Goal: Task Accomplishment & Management: Complete application form

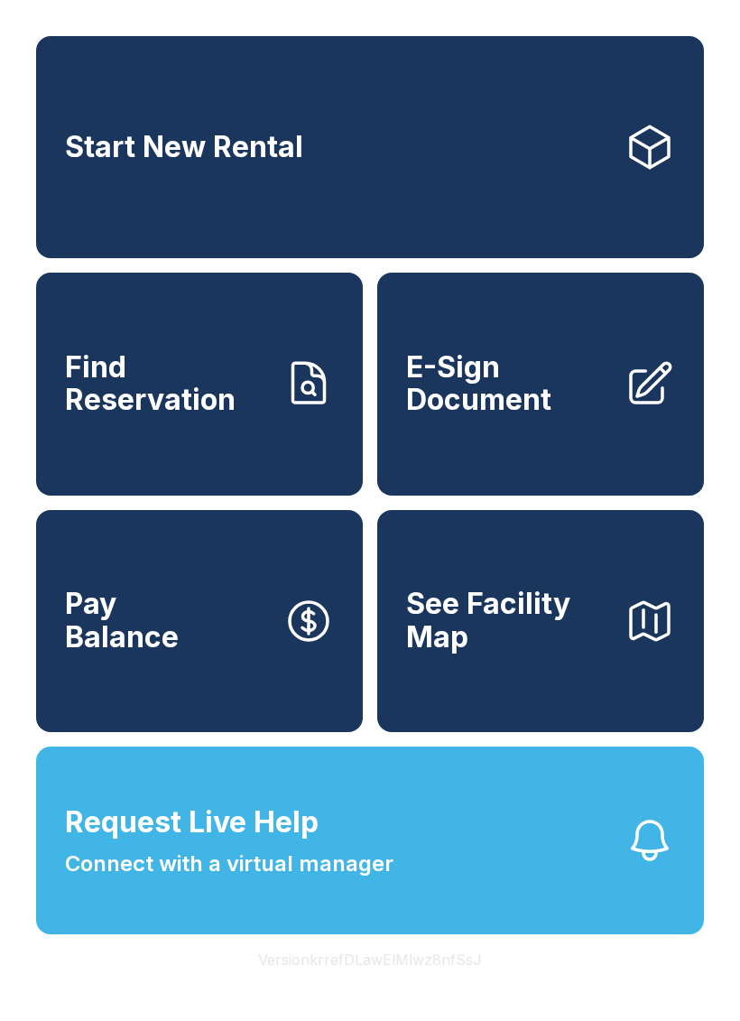
click at [139, 844] on span "Request Live Help" at bounding box center [192, 822] width 254 height 43
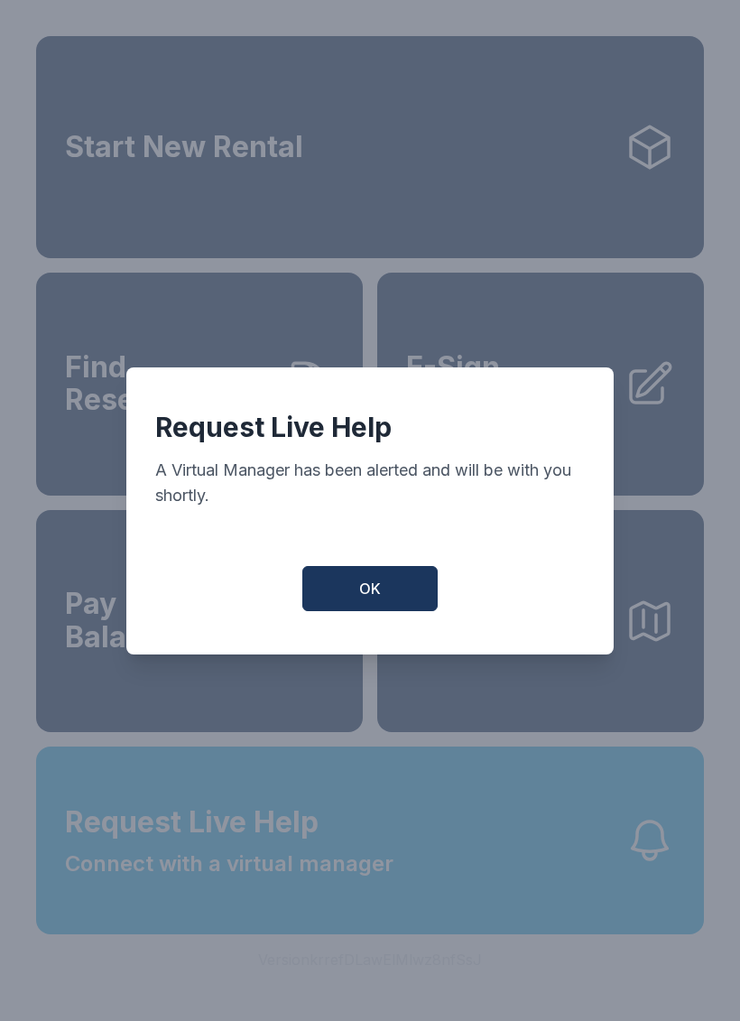
click at [320, 597] on button "OK" at bounding box center [370, 588] width 135 height 45
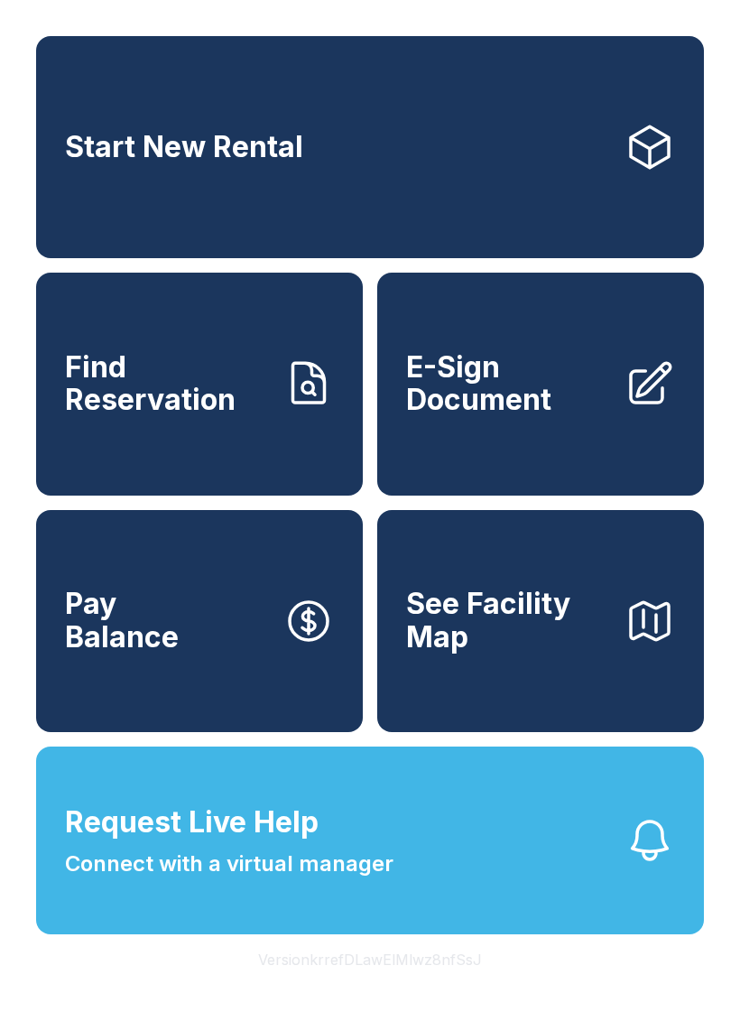
click at [232, 844] on span "Request Live Help" at bounding box center [192, 822] width 254 height 43
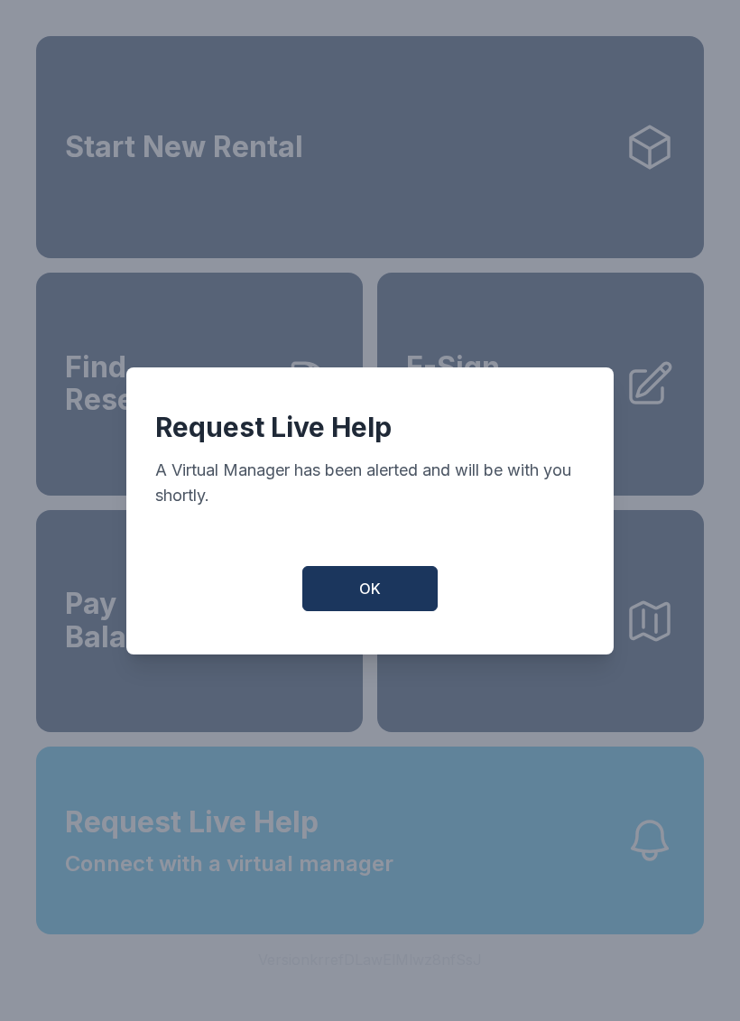
click at [365, 600] on span "OK" at bounding box center [370, 589] width 22 height 22
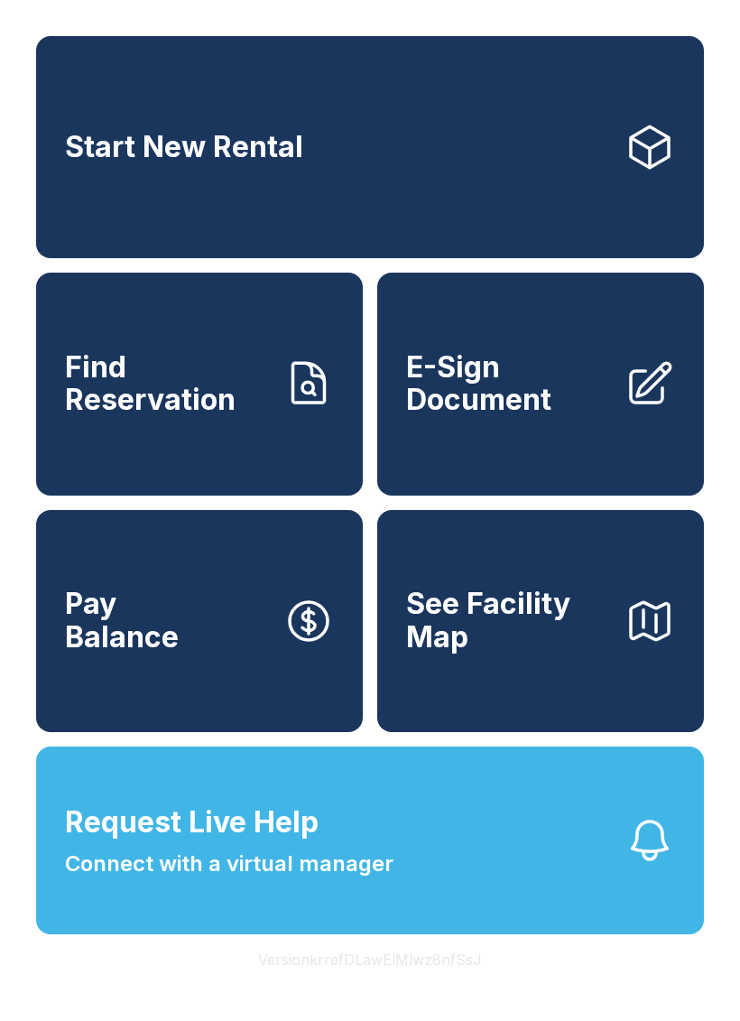
click at [487, 446] on link "E-Sign Document" at bounding box center [540, 384] width 327 height 222
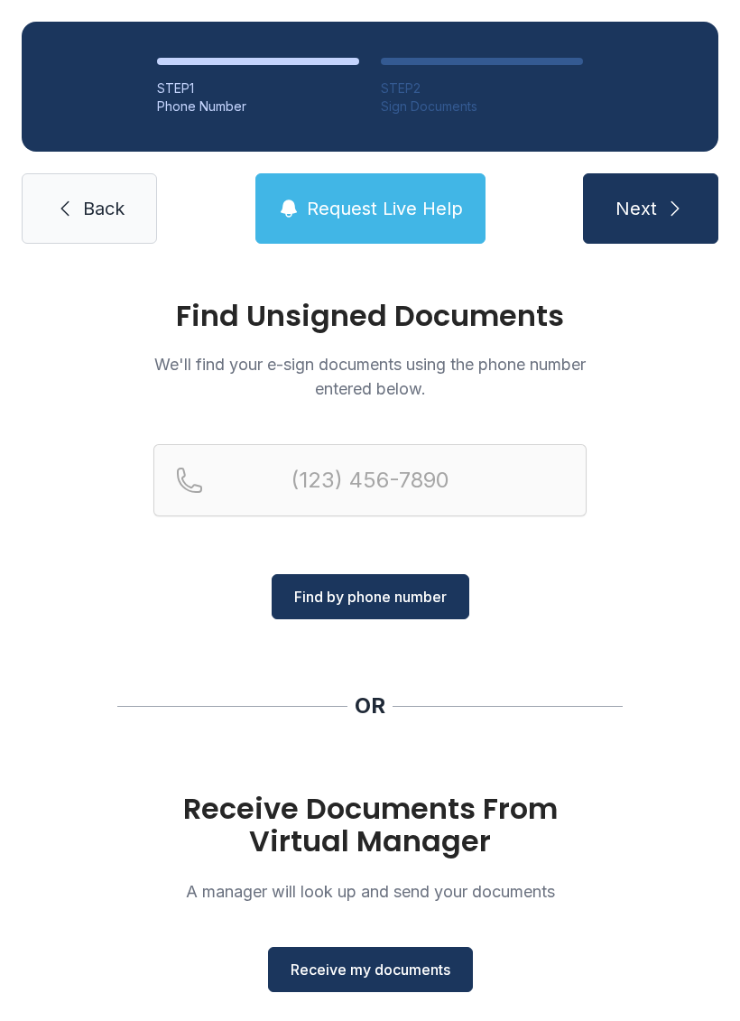
click at [360, 955] on button "Receive my documents" at bounding box center [370, 969] width 205 height 45
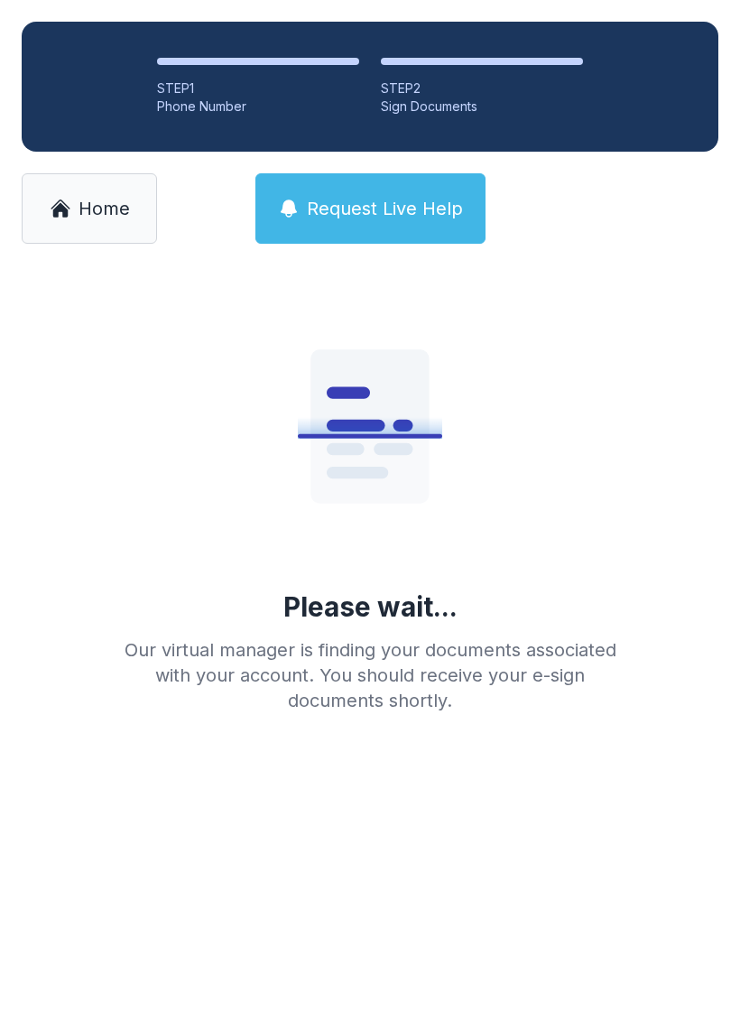
click at [67, 228] on link "Home" at bounding box center [89, 208] width 135 height 70
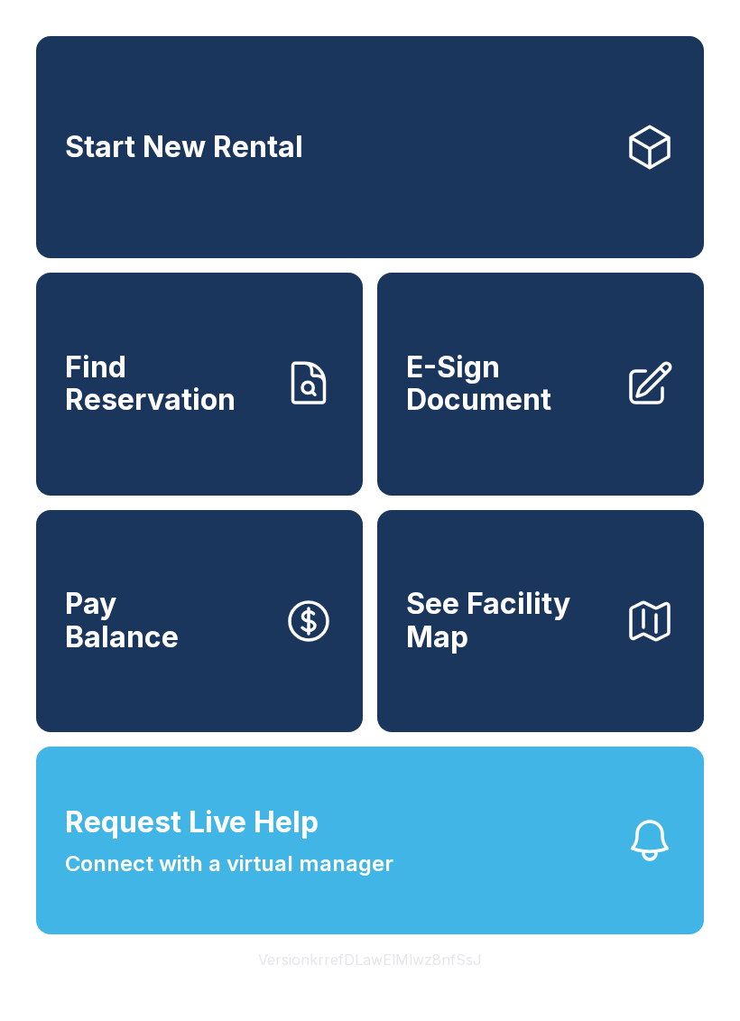
click at [396, 928] on button "Request Live Help Connect with a virtual manager" at bounding box center [370, 841] width 668 height 188
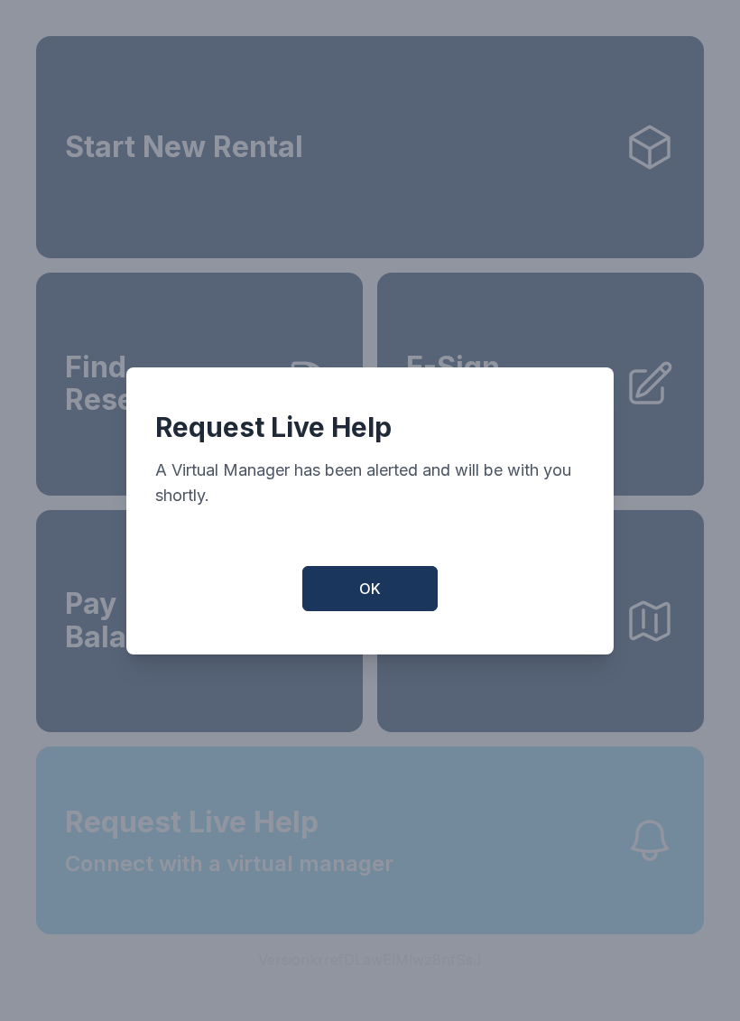
click at [381, 584] on button "OK" at bounding box center [370, 588] width 135 height 45
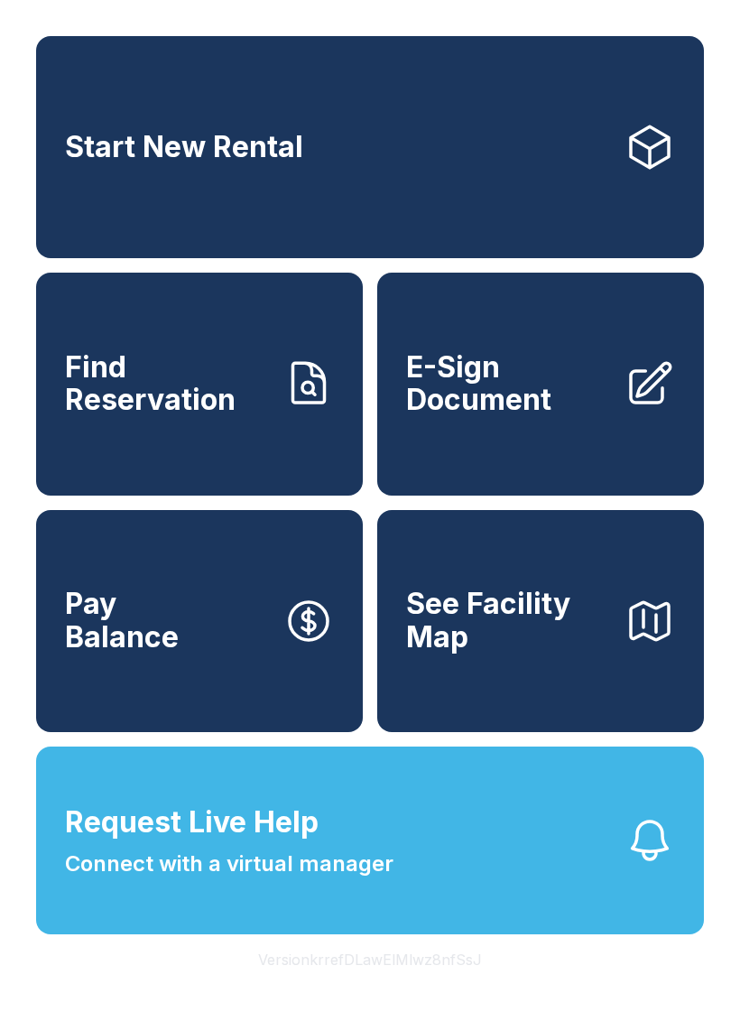
click at [333, 880] on span "Connect with a virtual manager" at bounding box center [229, 864] width 329 height 33
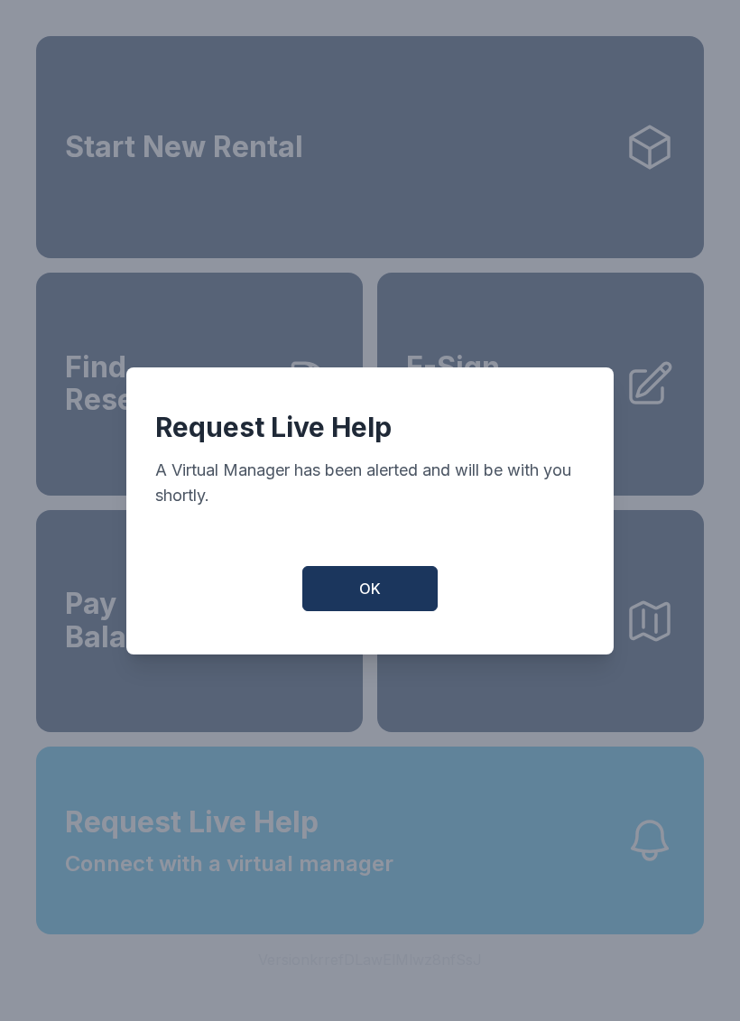
click at [371, 579] on button "OK" at bounding box center [370, 588] width 135 height 45
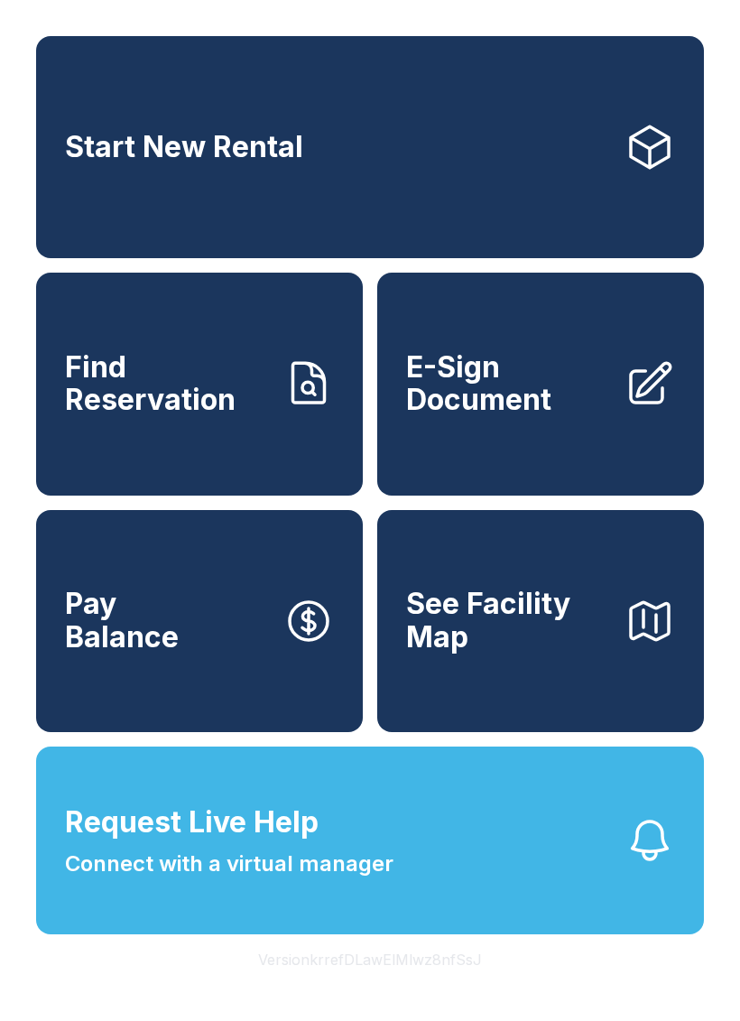
click at [368, 576] on div "Start New Rental Find Reservation E-Sign Document Pay Balance See Facility Map" at bounding box center [370, 384] width 668 height 696
click at [525, 392] on span "E-Sign Document" at bounding box center [508, 384] width 204 height 66
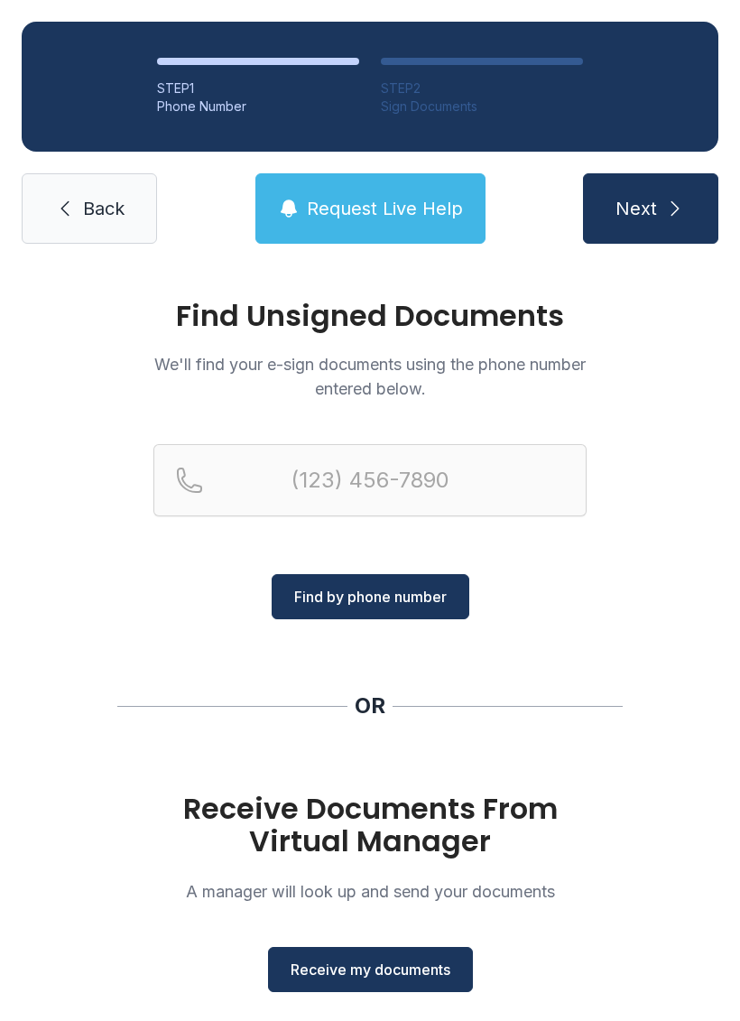
click at [410, 967] on span "Receive my documents" at bounding box center [371, 970] width 160 height 22
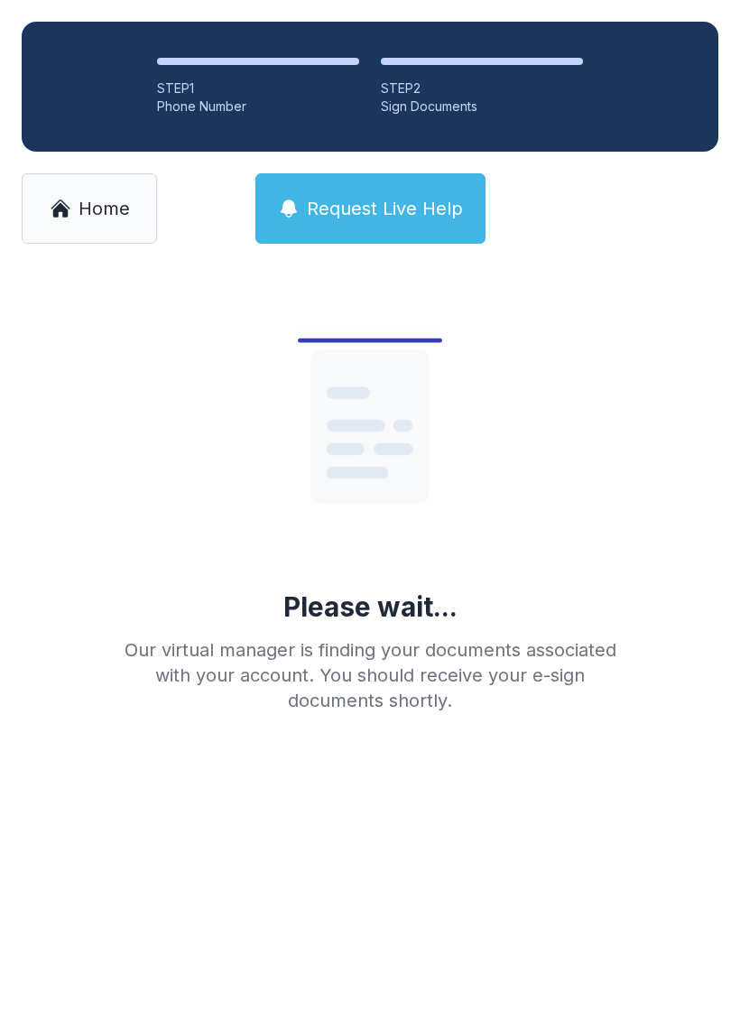
click at [80, 217] on span "Home" at bounding box center [104, 208] width 51 height 25
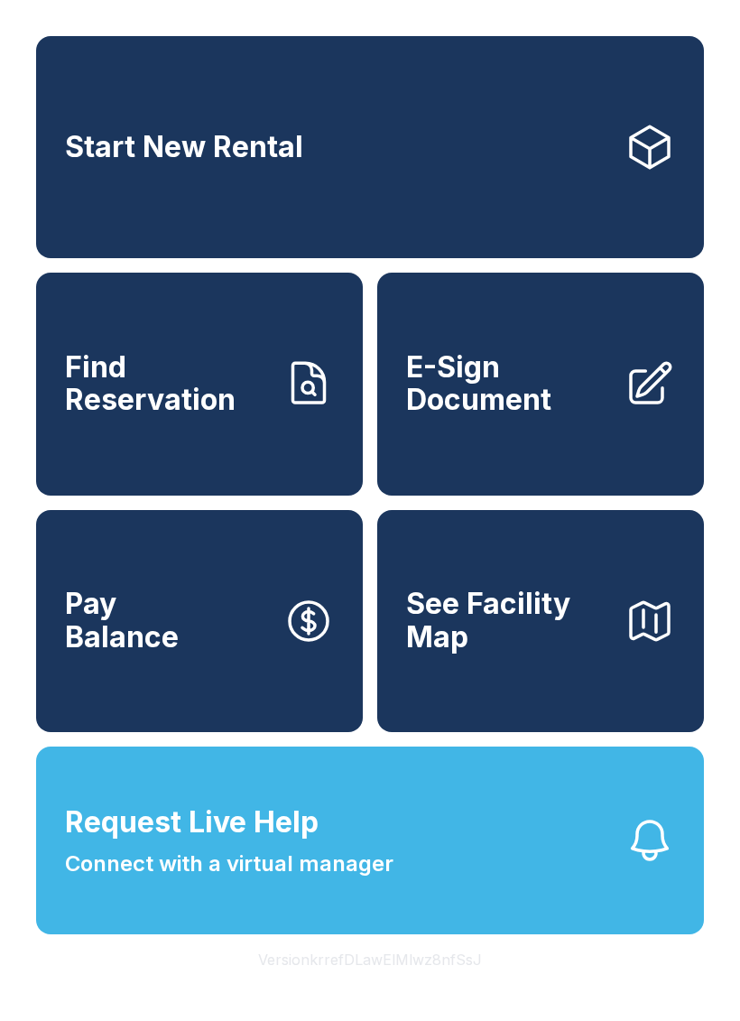
click at [504, 417] on span "E-Sign Document" at bounding box center [508, 384] width 204 height 66
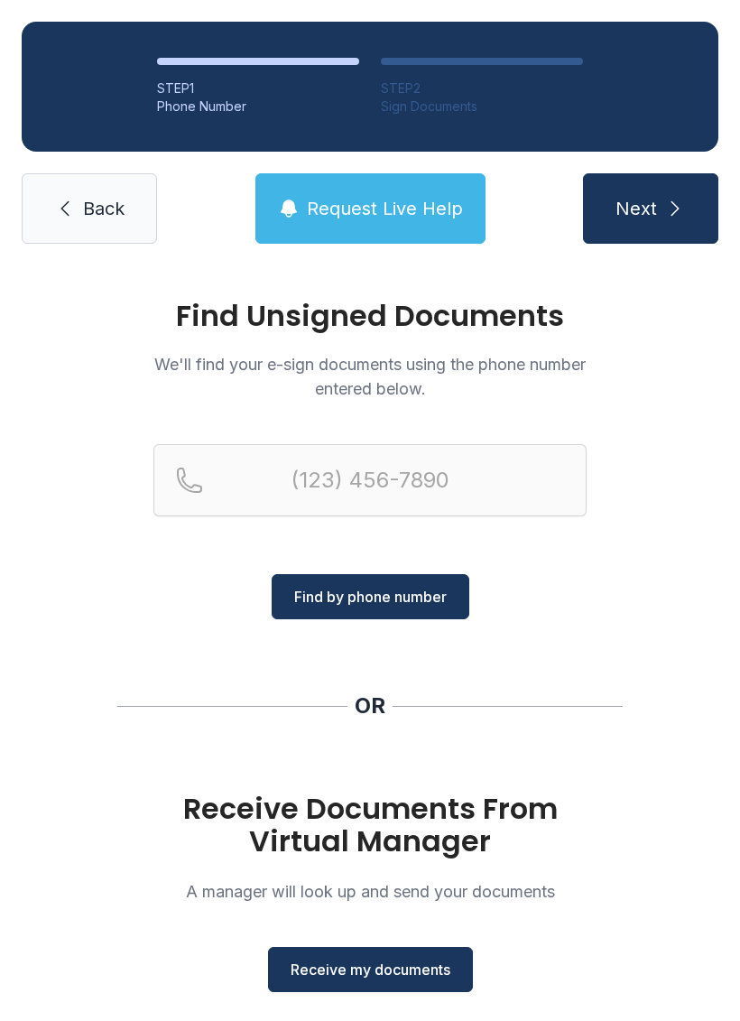
click at [319, 954] on button "Receive my documents" at bounding box center [370, 969] width 205 height 45
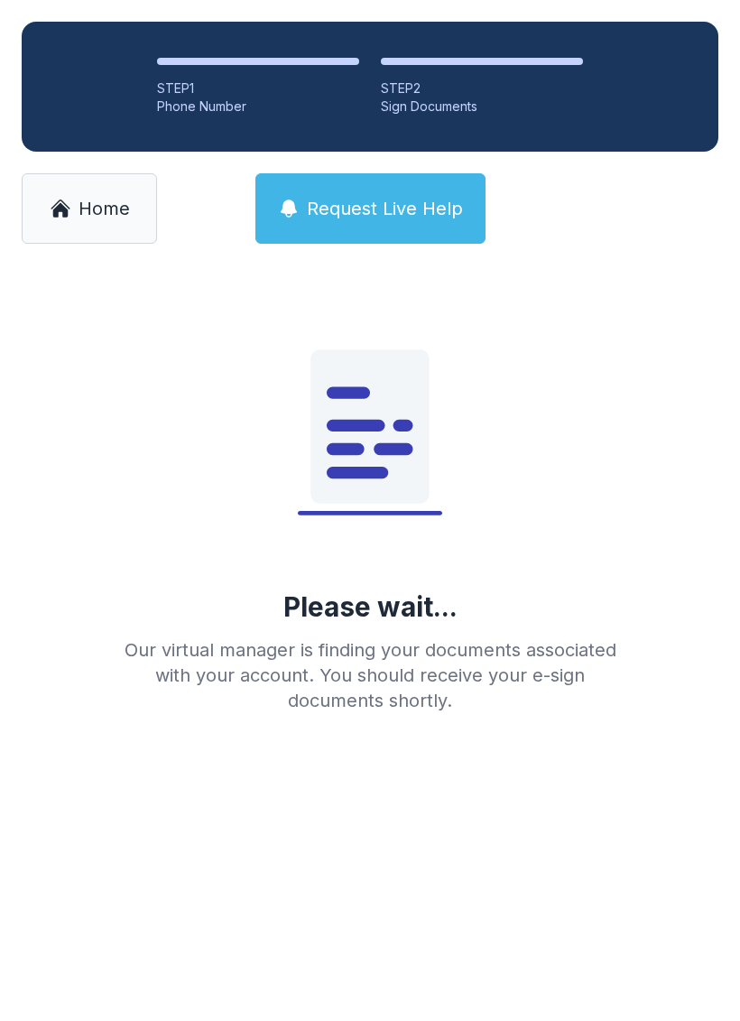
click at [81, 227] on link "Home" at bounding box center [89, 208] width 135 height 70
